Goal: Task Accomplishment & Management: Use online tool/utility

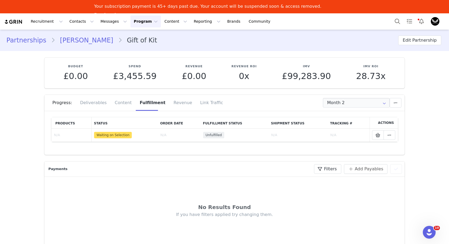
scroll to position [586, 0]
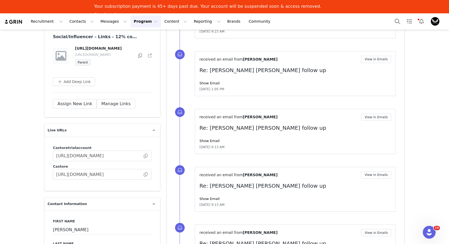
click at [136, 21] on button "Program Program" at bounding box center [145, 21] width 30 height 12
click at [134, 45] on p "Partnerships" at bounding box center [137, 47] width 23 height 6
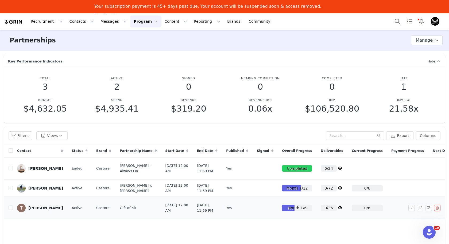
scroll to position [34, 0]
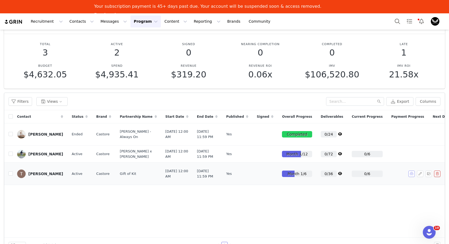
click at [411, 177] on button "button" at bounding box center [411, 174] width 6 height 6
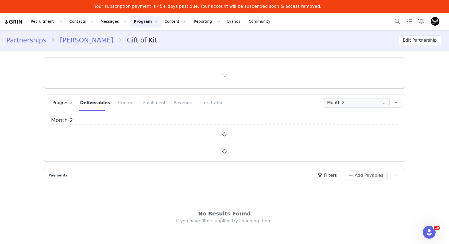
type input "+1 (United States)"
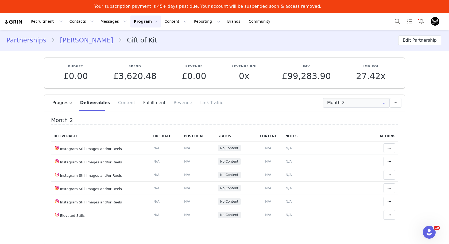
click at [148, 102] on div "Fulfillment" at bounding box center [154, 103] width 30 height 16
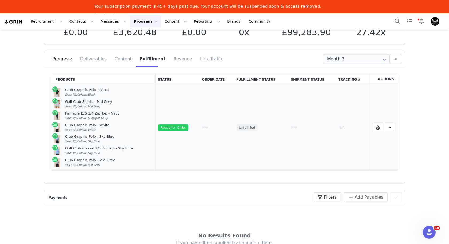
scroll to position [47, 0]
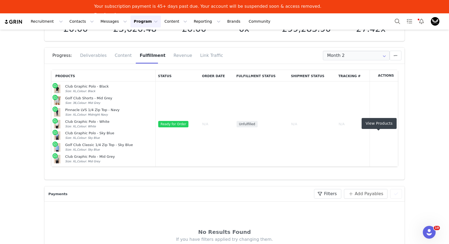
click at [376, 124] on div "View Products" at bounding box center [378, 123] width 35 height 11
click at [392, 126] on span at bounding box center [389, 124] width 6 height 6
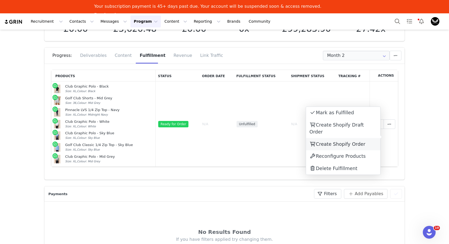
click at [334, 142] on span "Create Shopify Order" at bounding box center [340, 144] width 49 height 5
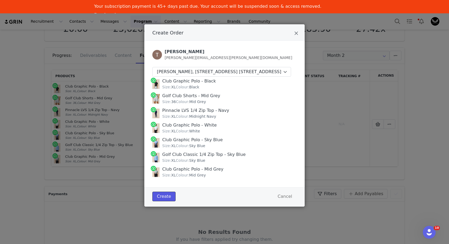
click at [163, 201] on button "Create" at bounding box center [163, 197] width 23 height 10
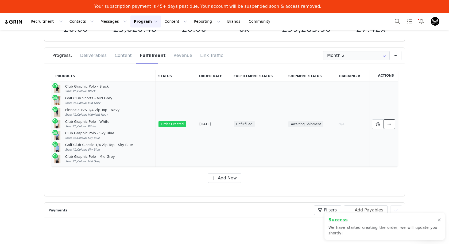
click at [394, 126] on button at bounding box center [389, 124] width 12 height 10
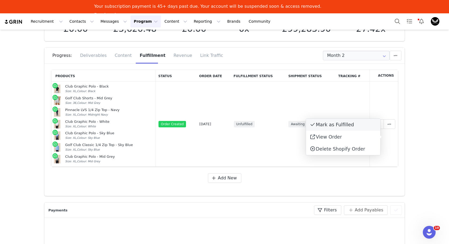
click at [352, 127] on div "Mark as Fulfilled" at bounding box center [343, 125] width 74 height 12
